Goal: Task Accomplishment & Management: Complete application form

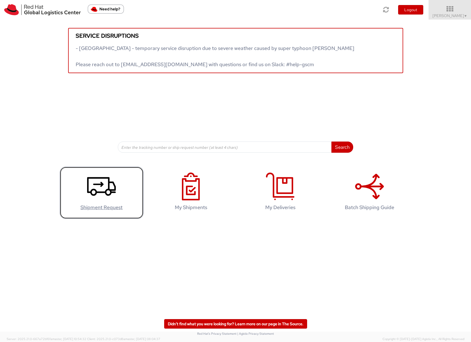
click at [106, 188] on icon at bounding box center [101, 186] width 29 height 28
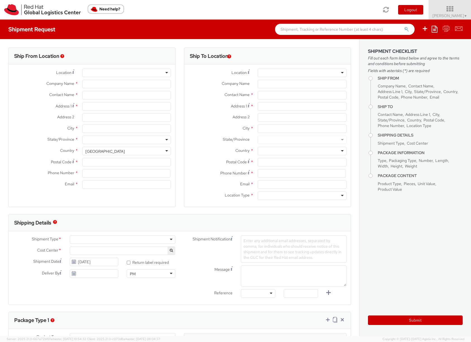
select select "901"
select select
click at [265, 73] on div at bounding box center [302, 73] width 89 height 8
type input "Red Hat Czech s.r.o."
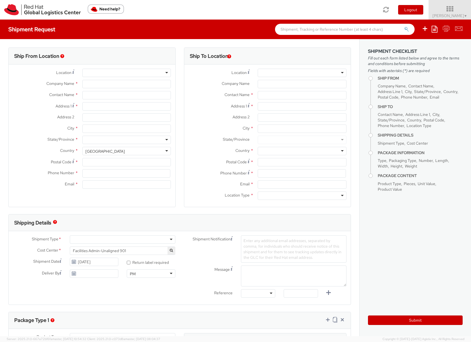
type input "[PERSON_NAME]"
type input "Purkynova 665/115"
type input "[GEOGRAPHIC_DATA]"
type input "621 00"
type input "420532294446"
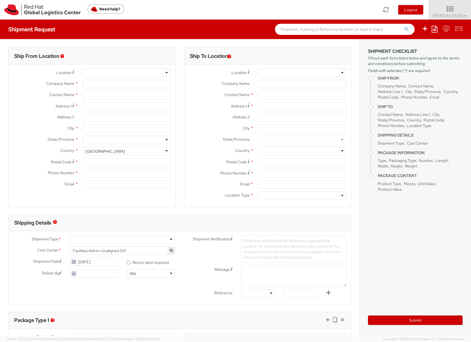
type input "[EMAIL_ADDRESS][DOMAIN_NAME]"
select select "CM"
select select "KGS"
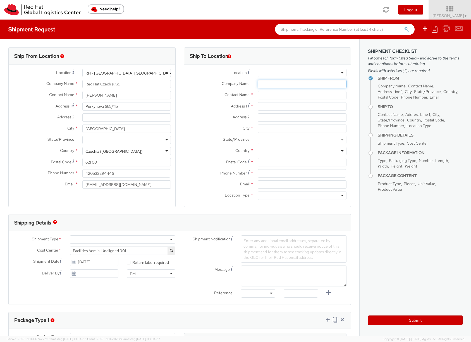
click at [287, 81] on input "Company Name *" at bounding box center [302, 84] width 89 height 8
click at [277, 72] on div at bounding box center [302, 73] width 89 height 8
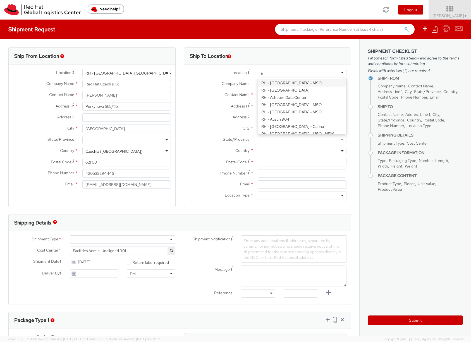
scroll to position [362, 0]
type input "am"
type input "Red Hat B.V."
type input "Fred [STREET_ADDRESS]"
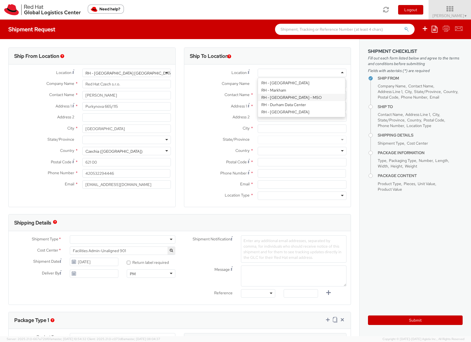
type input "[GEOGRAPHIC_DATA]"
type input "1076 ED"
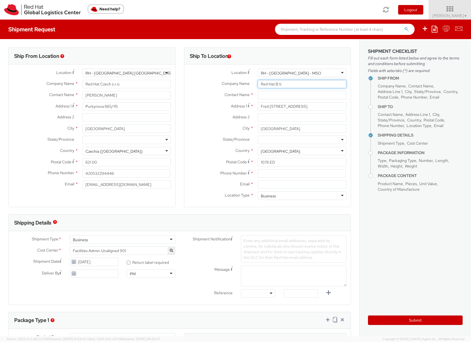
drag, startPoint x: 281, startPoint y: 84, endPoint x: 254, endPoint y: 83, distance: 26.5
click at [258, 83] on input "Red Hat B.V." at bounding box center [302, 84] width 89 height 8
drag, startPoint x: 302, startPoint y: 106, endPoint x: 254, endPoint y: 108, distance: 48.0
click at [258, 108] on input "Fred [STREET_ADDRESS]" at bounding box center [302, 106] width 89 height 8
drag, startPoint x: 287, startPoint y: 129, endPoint x: 251, endPoint y: 128, distance: 36.6
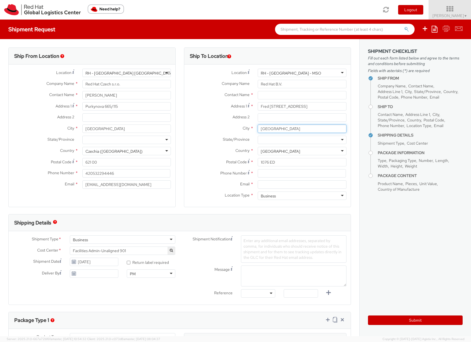
click at [253, 128] on div "[GEOGRAPHIC_DATA]" at bounding box center [301, 128] width 97 height 8
click at [276, 162] on input "1076 ED" at bounding box center [302, 162] width 89 height 8
drag, startPoint x: 275, startPoint y: 162, endPoint x: 259, endPoint y: 162, distance: 16.5
click at [259, 162] on input "1076 ED" at bounding box center [302, 162] width 89 height 8
